Goal: Information Seeking & Learning: Learn about a topic

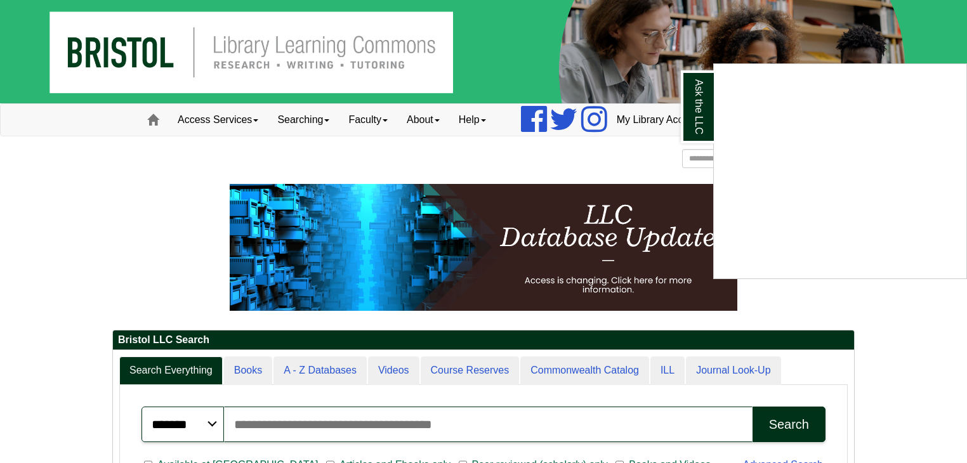
click at [0, 112] on div "Ask the LLC" at bounding box center [483, 231] width 967 height 463
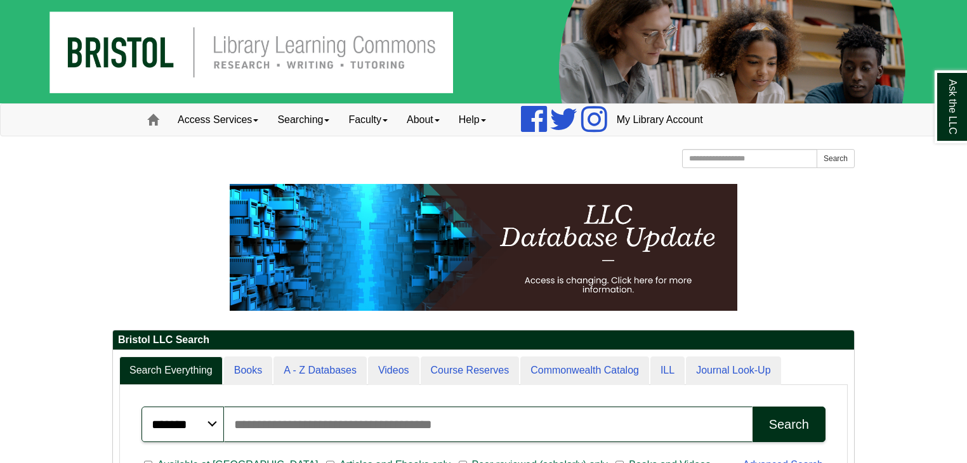
scroll to position [152, 741]
click at [707, 399] on div "******* ***** ****** Search articles, books, journals & more Search" at bounding box center [483, 424] width 699 height 51
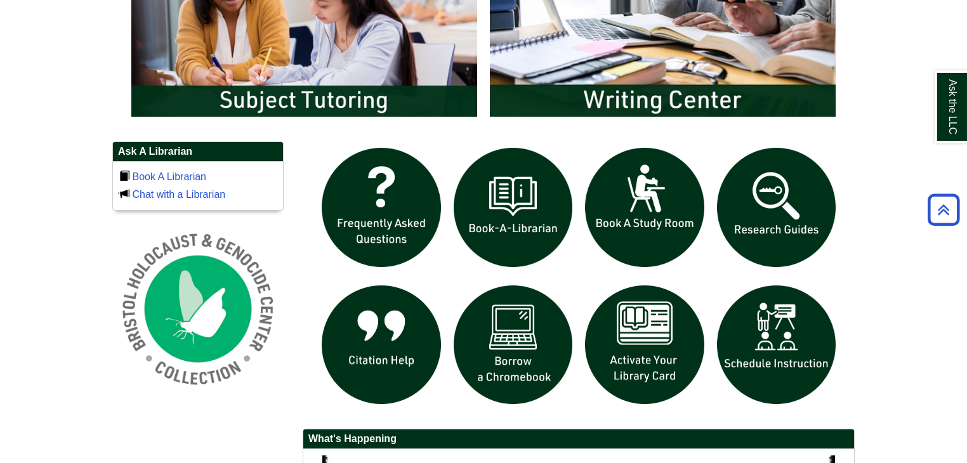
scroll to position [766, 0]
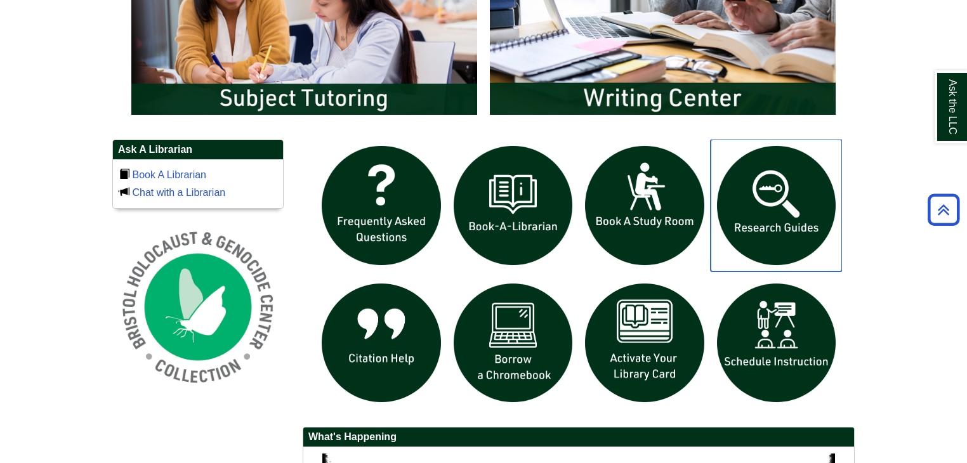
click at [790, 213] on img "slideshow" at bounding box center [776, 206] width 132 height 132
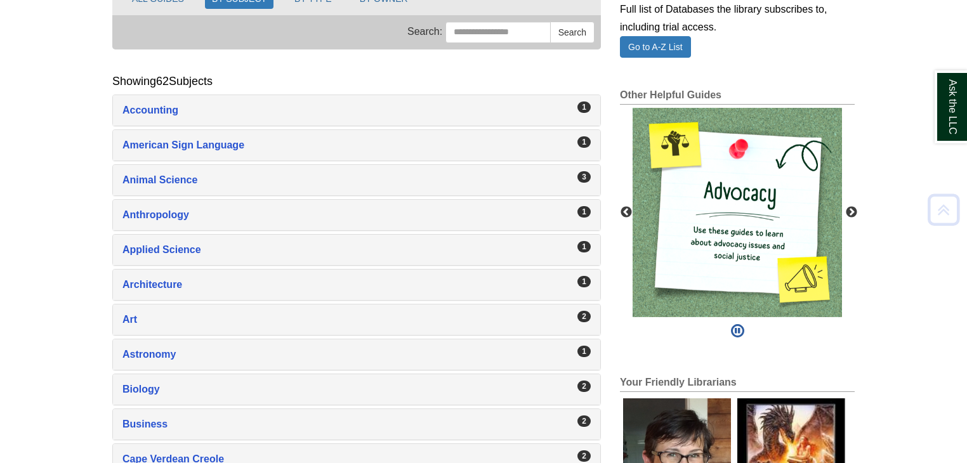
scroll to position [185, 0]
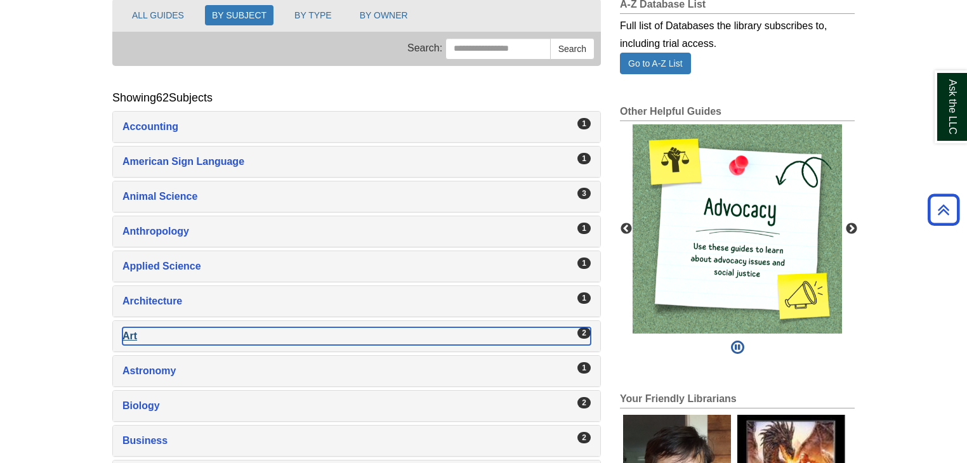
click at [570, 336] on div "Art , 2 guides" at bounding box center [356, 336] width 468 height 18
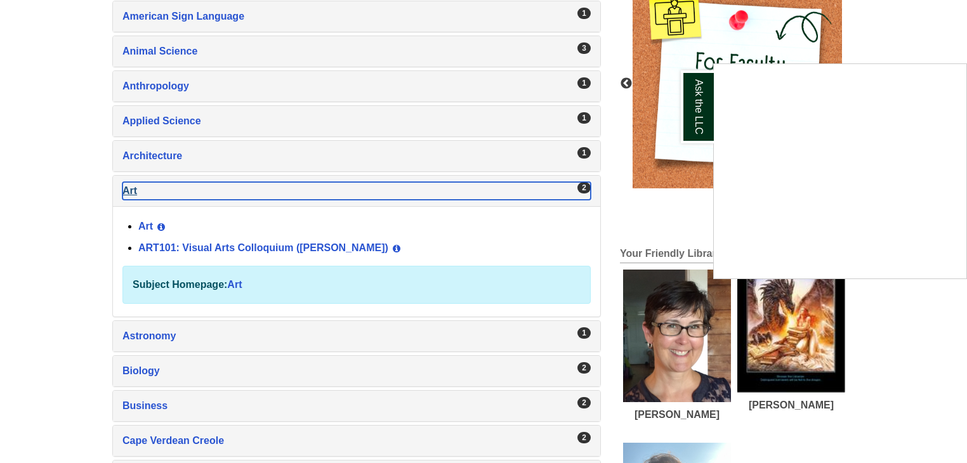
scroll to position [336, 0]
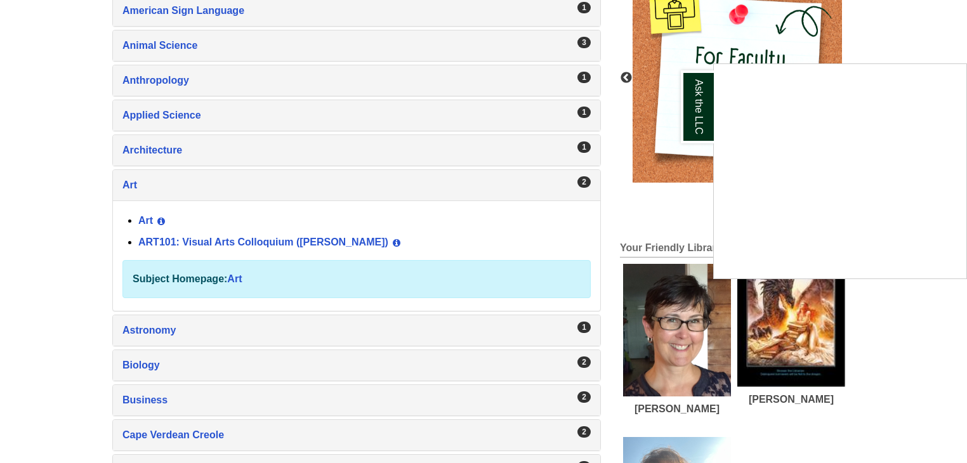
click at [306, 234] on div "Ask the LLC" at bounding box center [483, 231] width 967 height 463
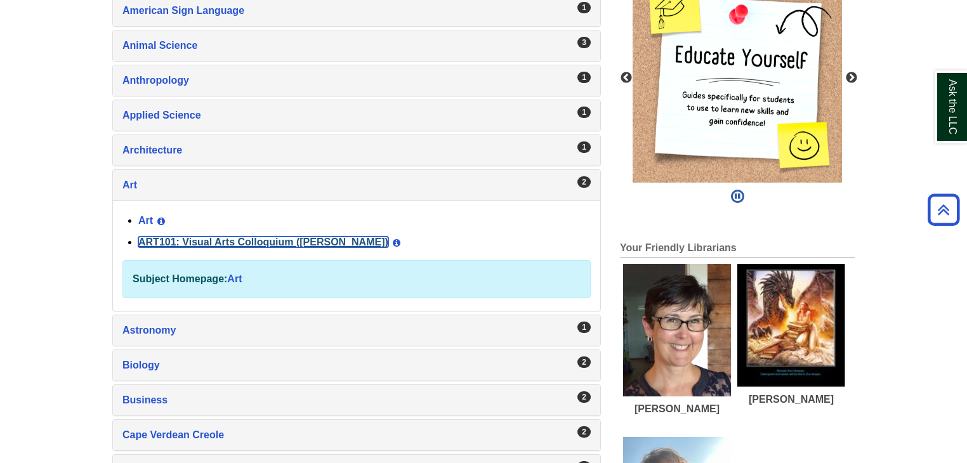
click at [266, 239] on link "ART101: Visual Arts Colloquium ([PERSON_NAME])" at bounding box center [263, 242] width 250 height 11
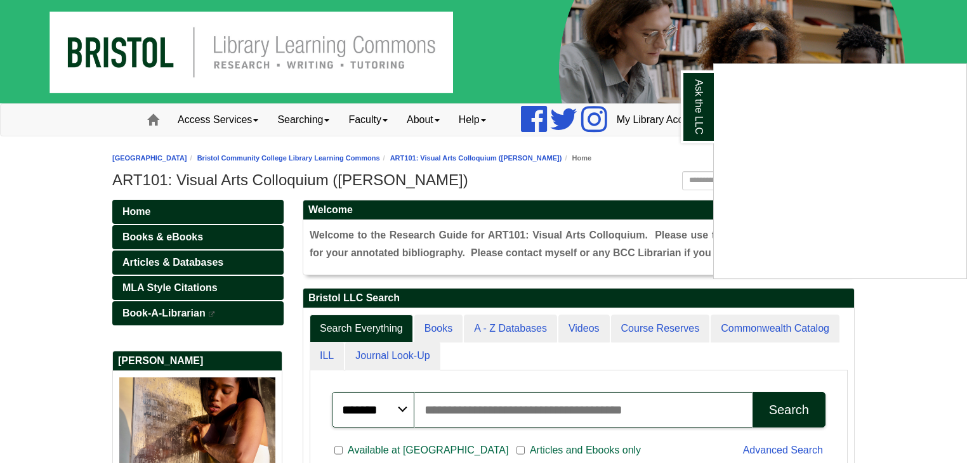
click at [177, 260] on div "Ask the LLC" at bounding box center [483, 231] width 967 height 463
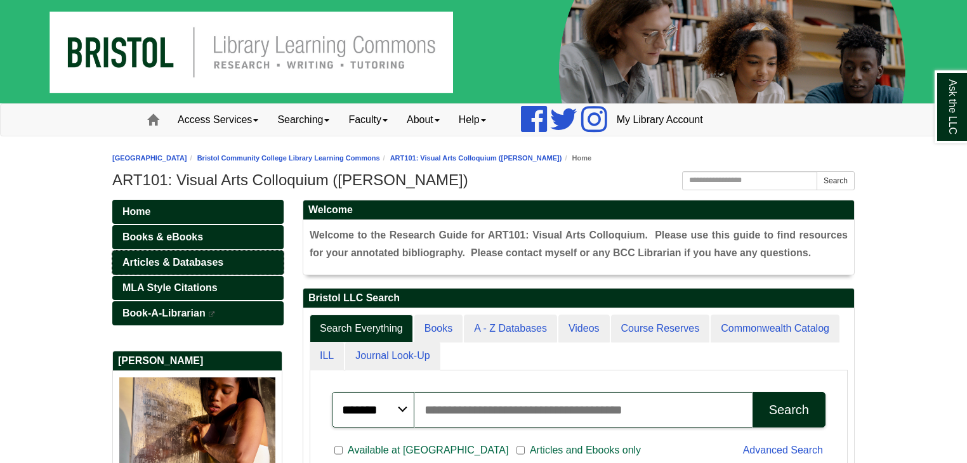
click at [177, 260] on span "Articles & Databases" at bounding box center [172, 262] width 101 height 11
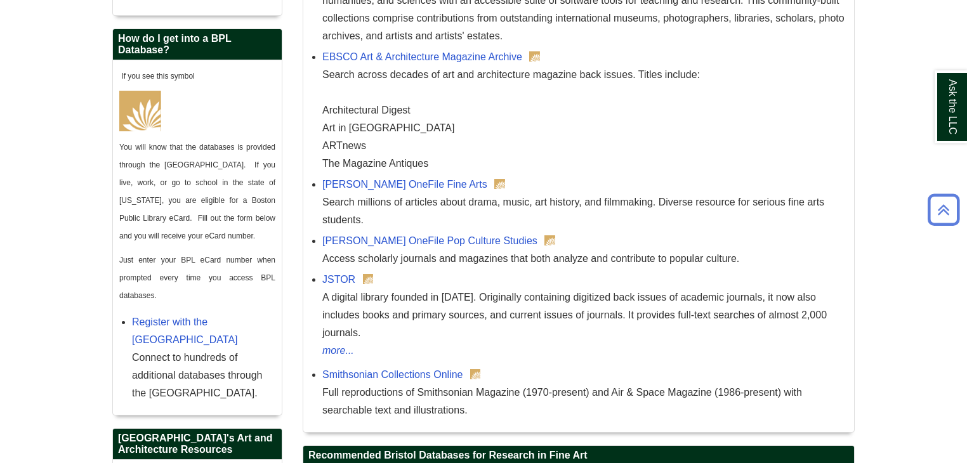
scroll to position [642, 0]
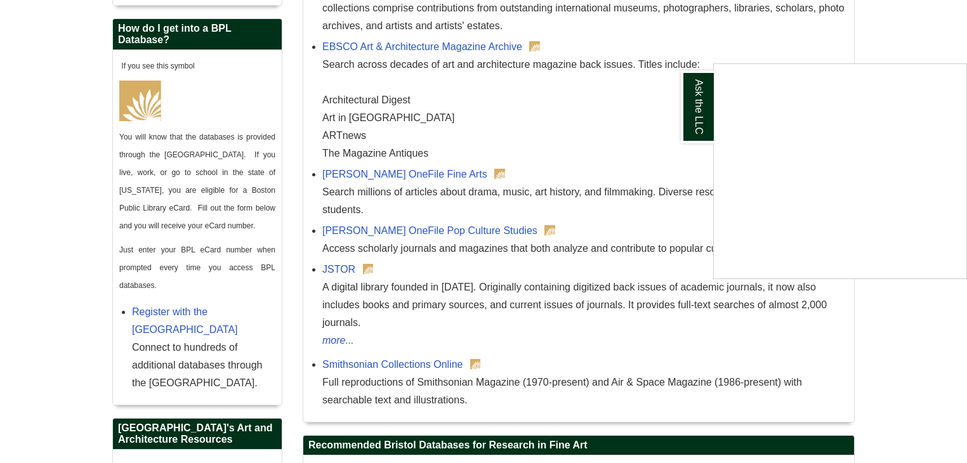
click at [438, 338] on div "Ask the LLC" at bounding box center [483, 231] width 967 height 463
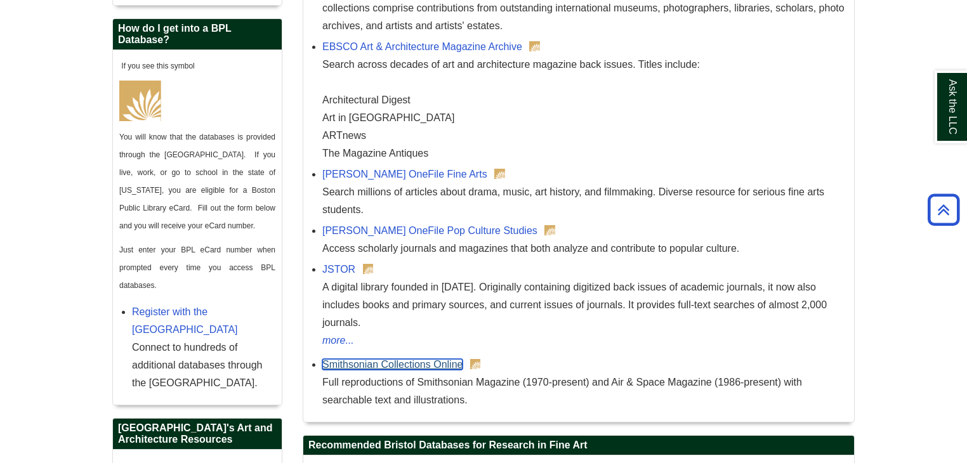
click at [439, 359] on link "Smithsonian Collections Online" at bounding box center [392, 364] width 140 height 11
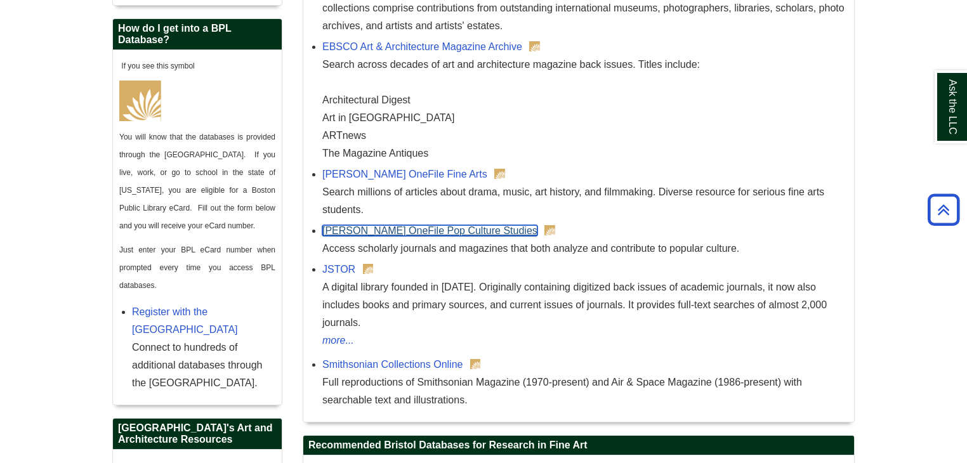
click at [424, 229] on link "Gale OneFile Pop Culture Studies" at bounding box center [429, 230] width 215 height 11
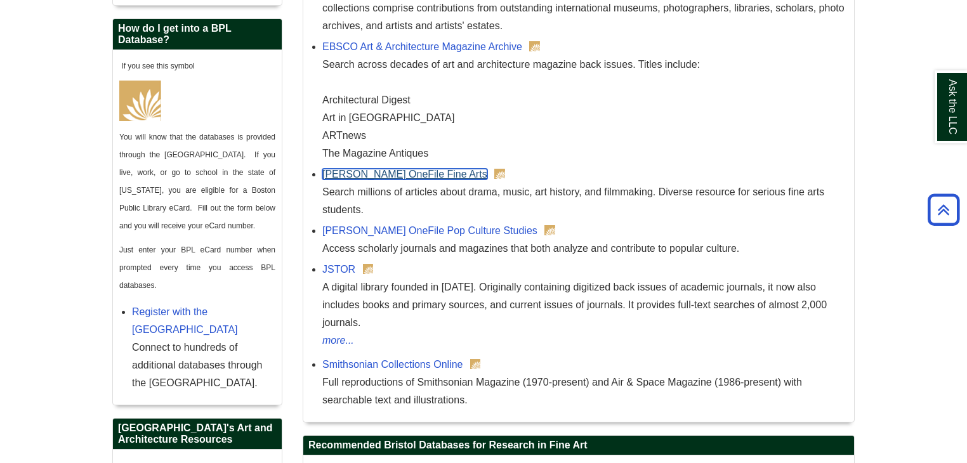
click at [372, 169] on link "Gale OneFile Fine Arts" at bounding box center [404, 174] width 165 height 11
click at [415, 51] on div "EBSCO Art & Architecture Magazine Archive Search across decades of art and arch…" at bounding box center [584, 100] width 525 height 124
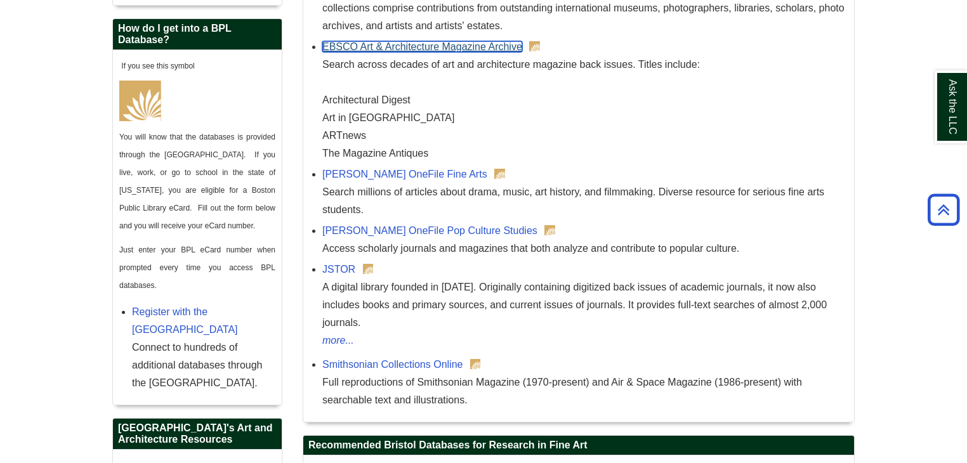
click at [414, 46] on link "EBSCO Art & Architecture Magazine Archive" at bounding box center [422, 46] width 200 height 11
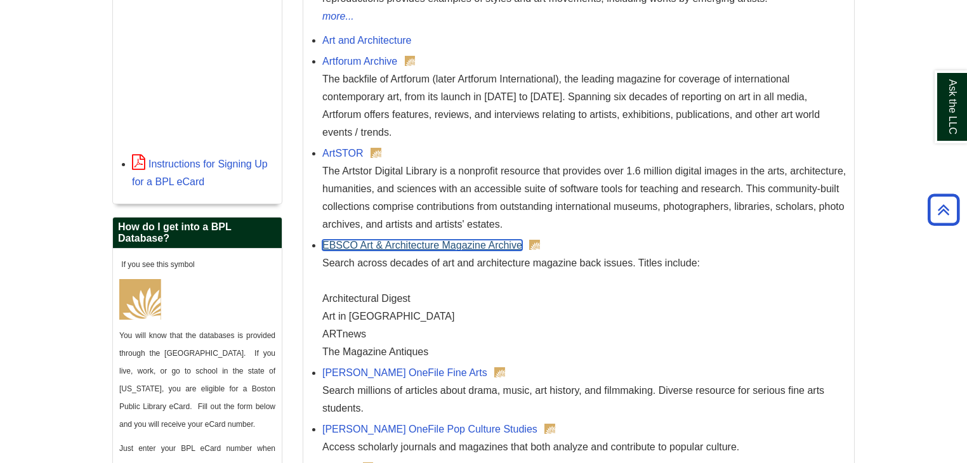
scroll to position [428, 0]
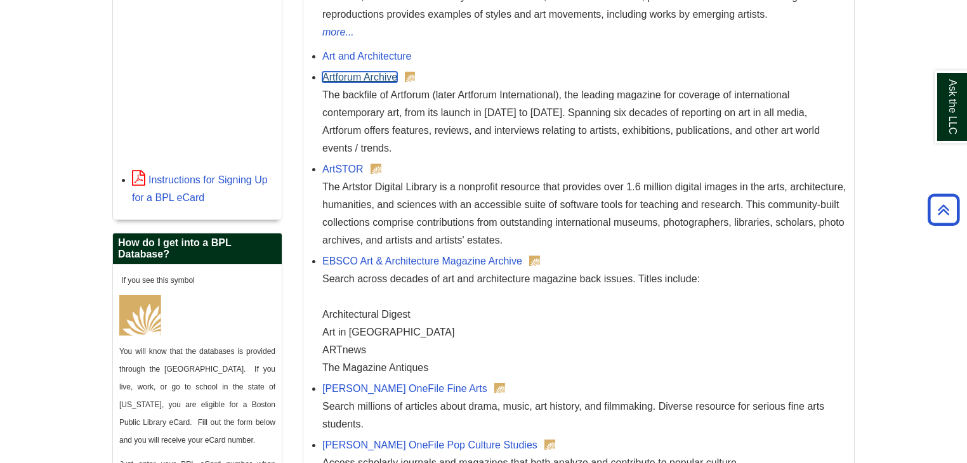
click at [381, 79] on link "Artforum Archive" at bounding box center [359, 77] width 75 height 11
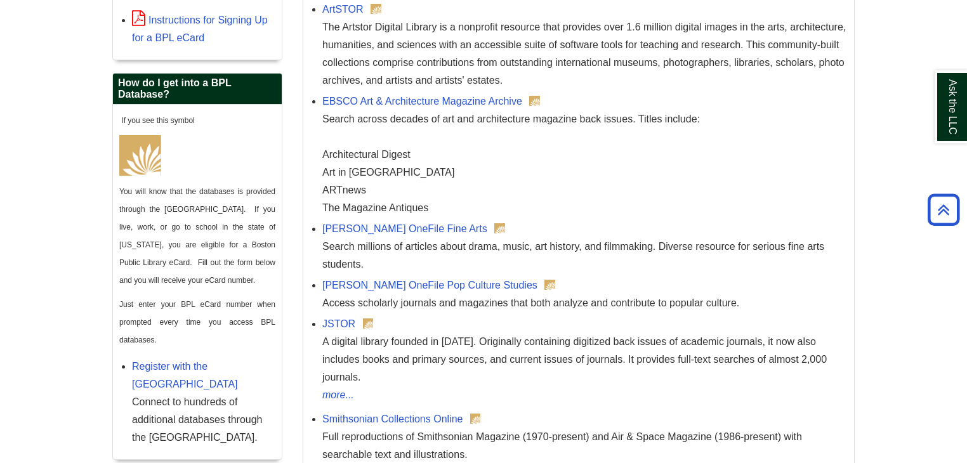
scroll to position [589, 0]
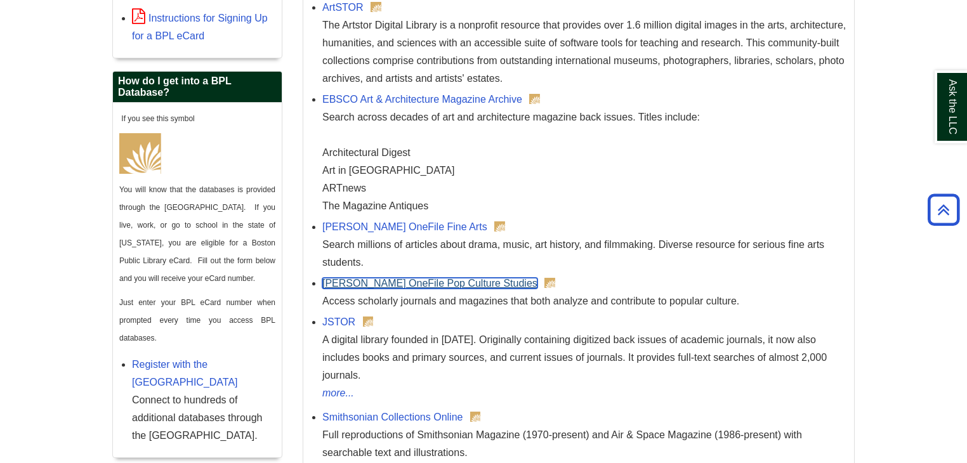
click at [460, 285] on link "Gale OneFile Pop Culture Studies" at bounding box center [429, 283] width 215 height 11
